Goal: Task Accomplishment & Management: Use online tool/utility

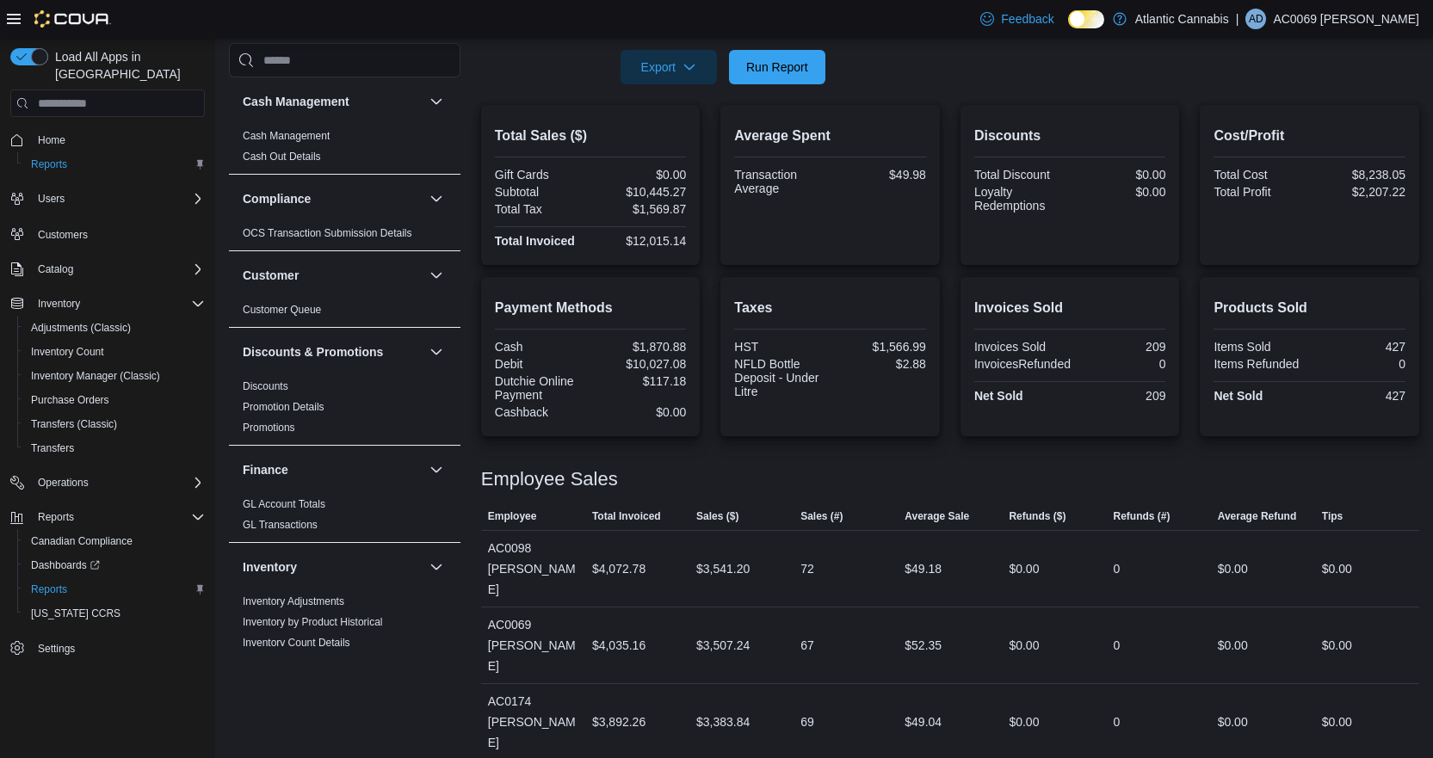
scroll to position [289, 0]
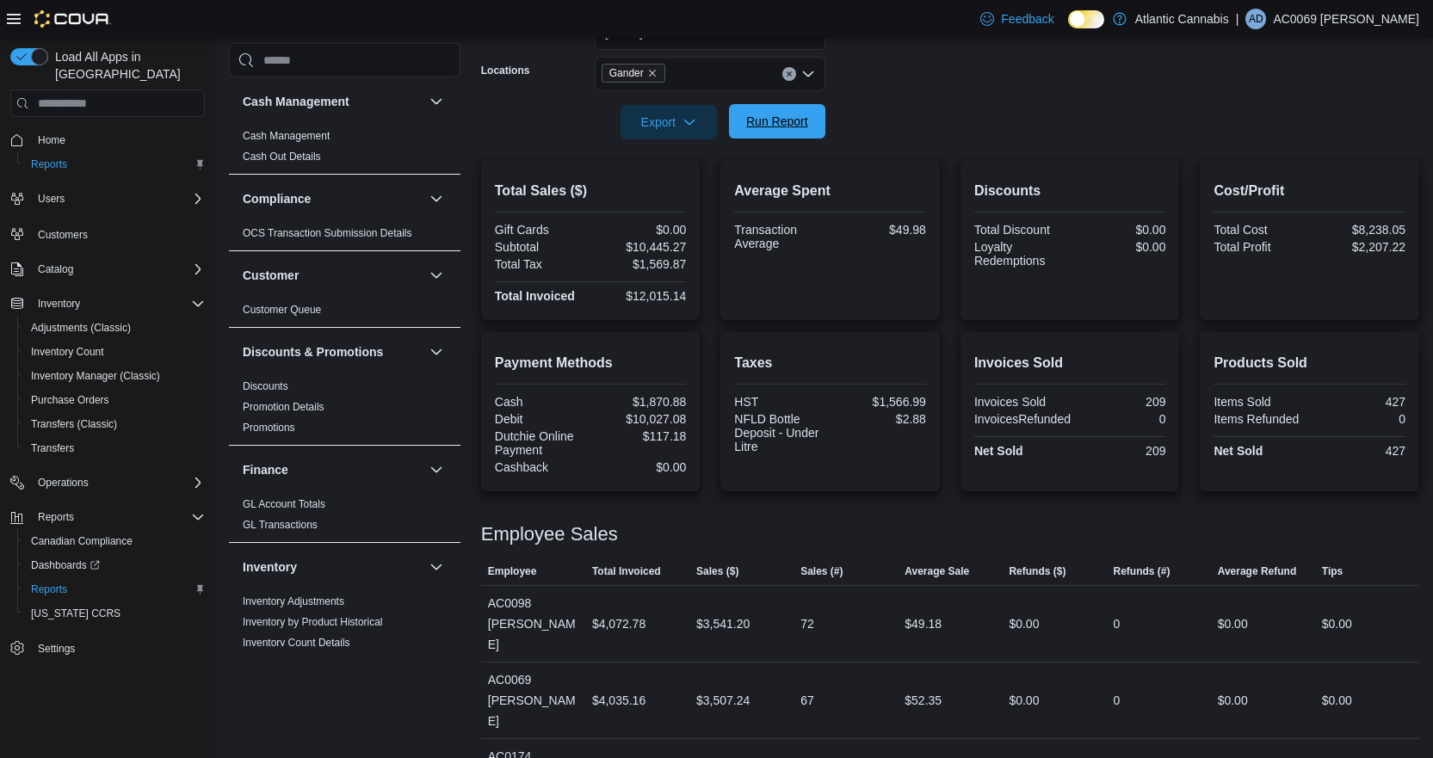
click at [789, 111] on span "Run Report" at bounding box center [777, 121] width 76 height 34
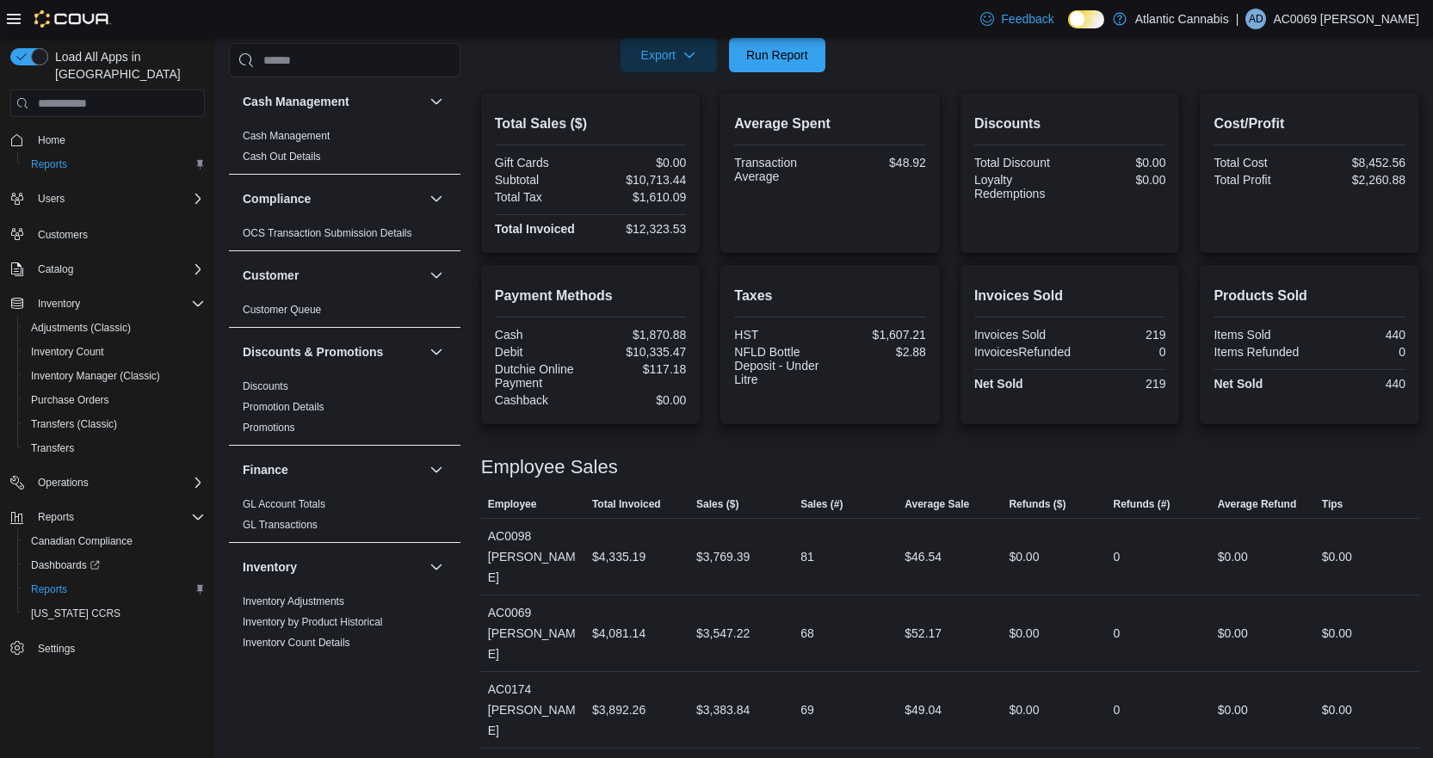
scroll to position [375, 0]
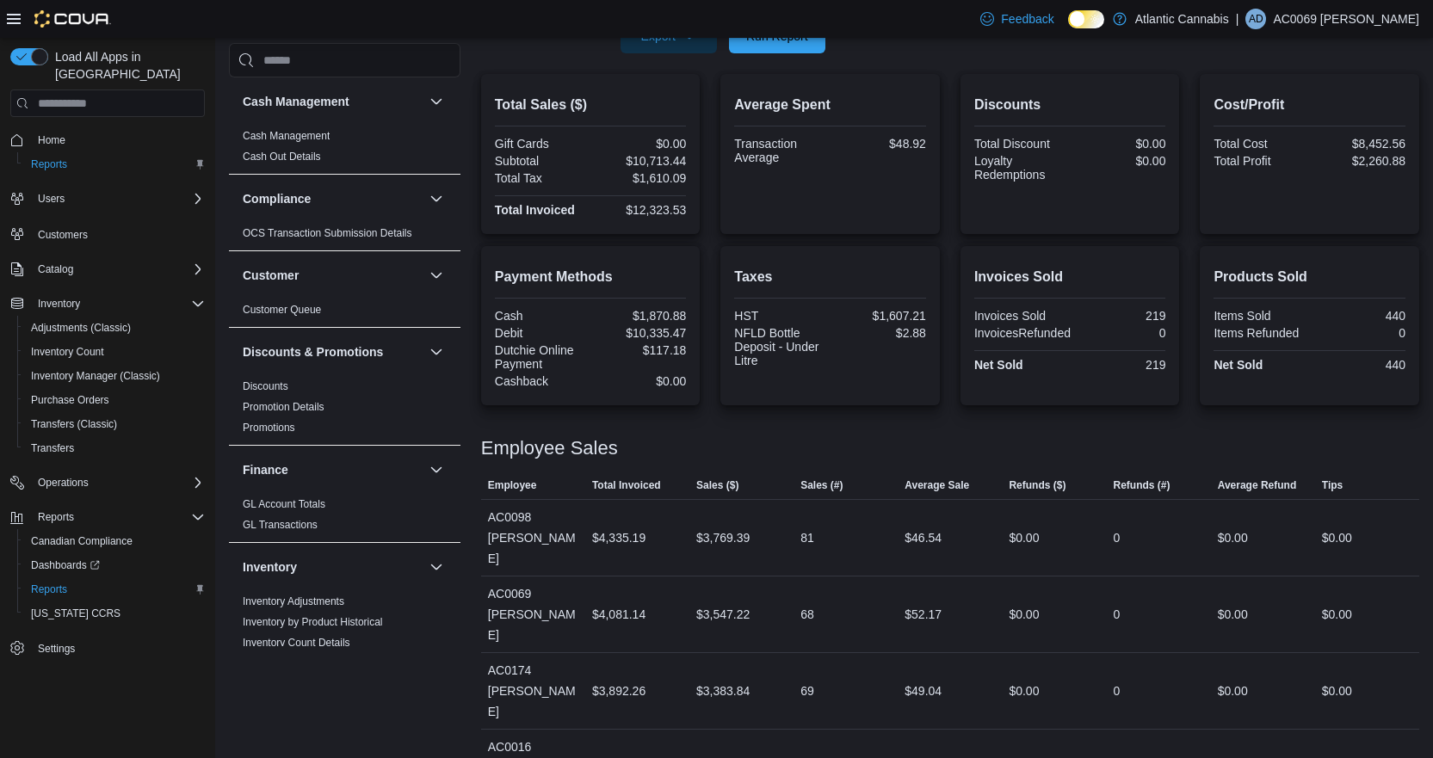
click at [1339, 15] on p "AC0069 Dwyer Samantha" at bounding box center [1346, 19] width 146 height 21
click at [1301, 162] on span "Sign Out" at bounding box center [1308, 167] width 46 height 17
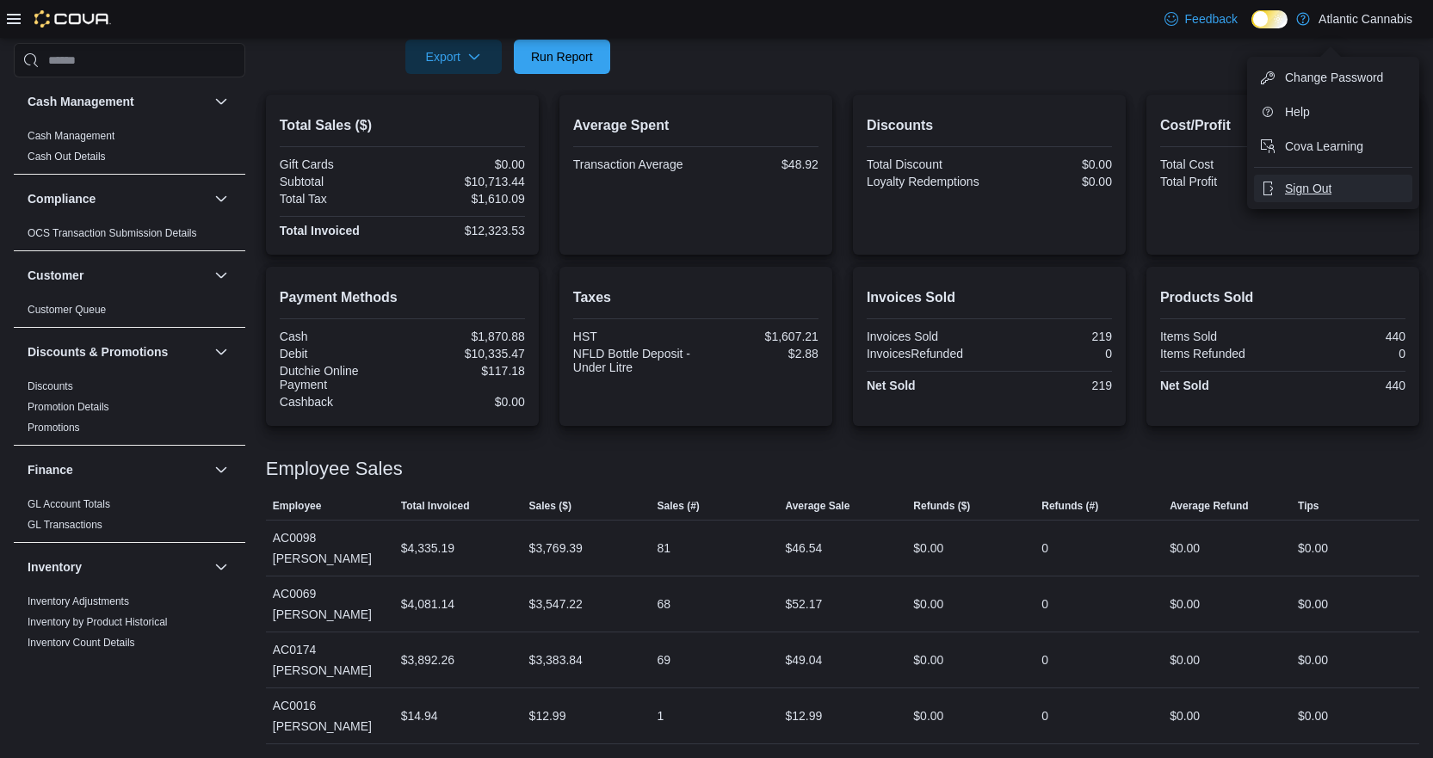
scroll to position [354, 0]
